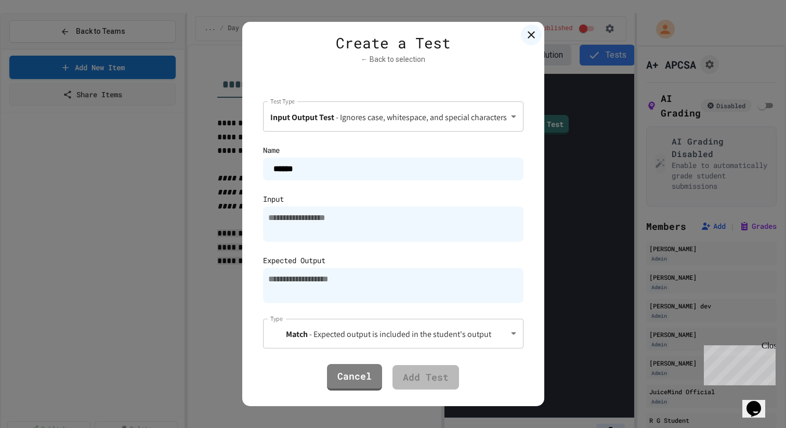
scroll to position [389, 0]
type textarea "*"
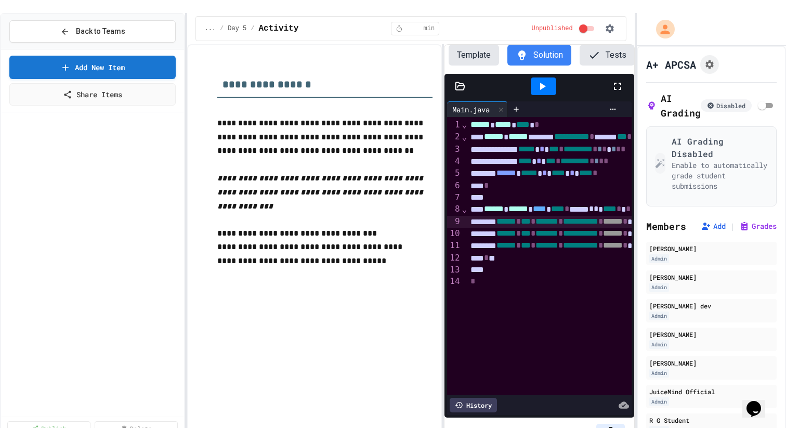
scroll to position [425, 0]
